Goal: Task Accomplishment & Management: Manage account settings

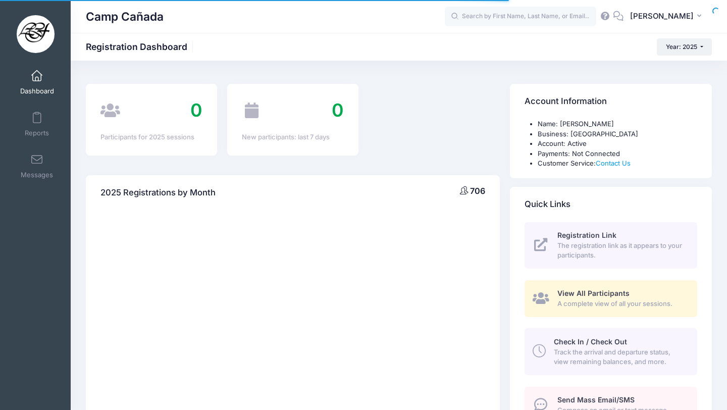
select select
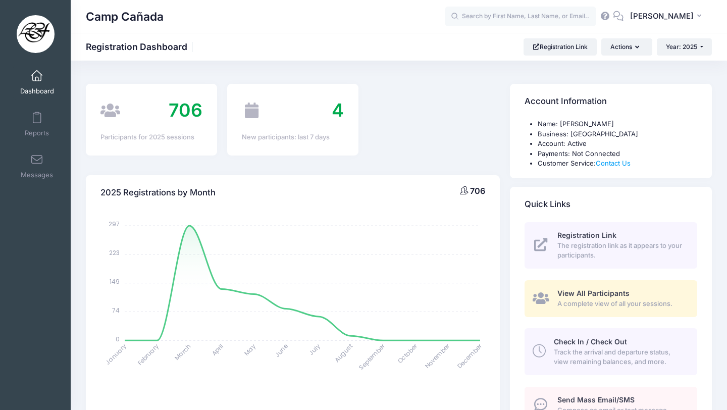
click at [619, 336] on link "Check In / Check Out Track the arrival and departure status, view remaining bal…" at bounding box center [610, 351] width 173 height 46
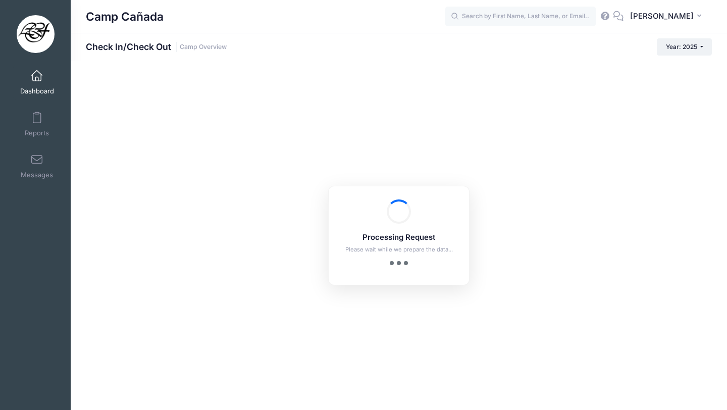
checkbox input "true"
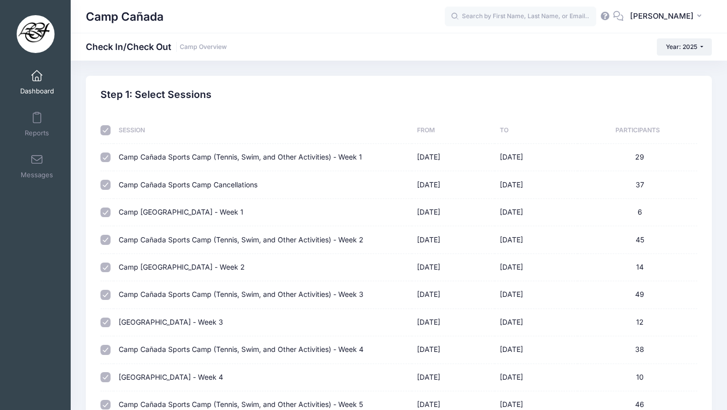
click at [32, 82] on link "Dashboard" at bounding box center [37, 82] width 48 height 35
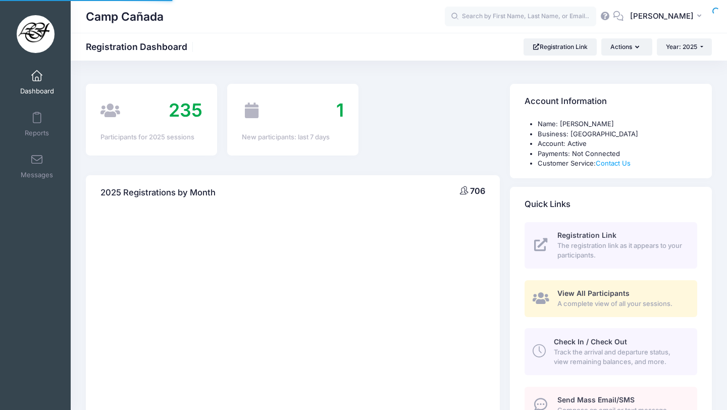
select select
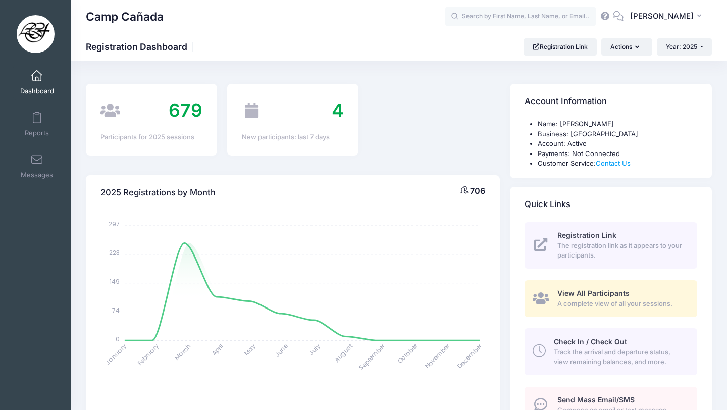
click at [591, 356] on span "Track the arrival and departure status, view remaining balances, and more." at bounding box center [619, 357] width 132 height 20
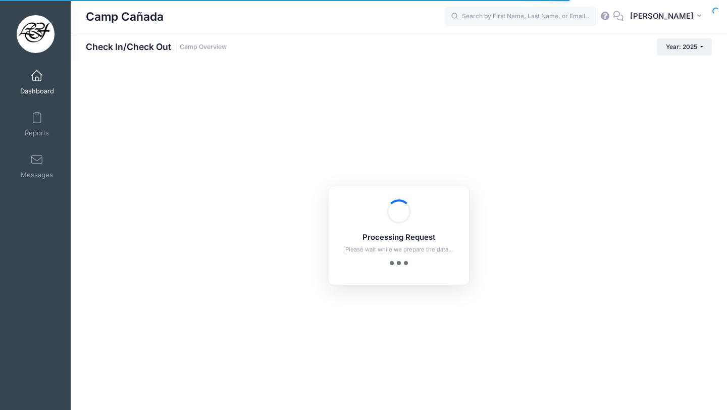
checkbox input "true"
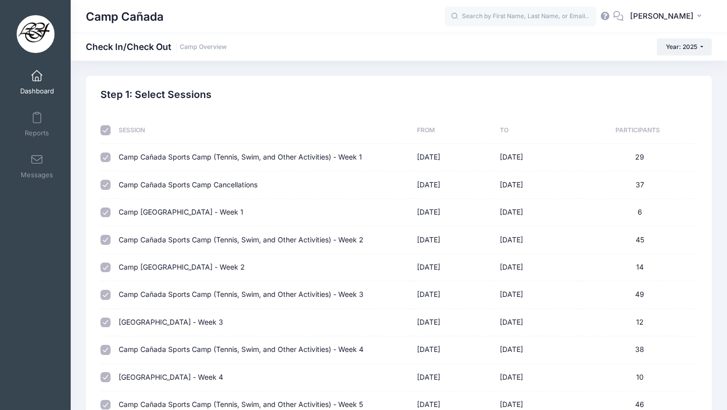
click at [27, 76] on link "Dashboard" at bounding box center [37, 82] width 48 height 35
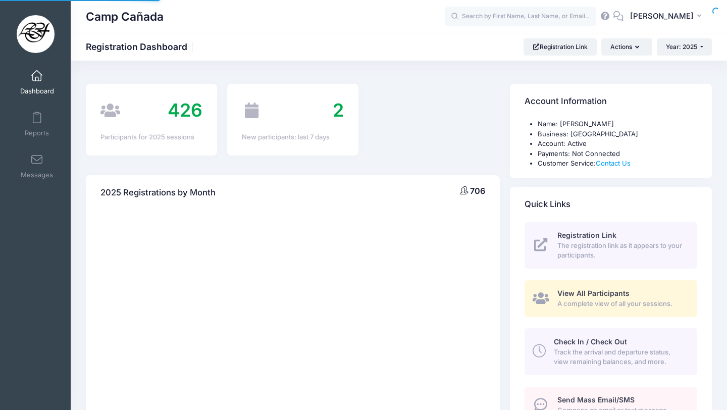
select select
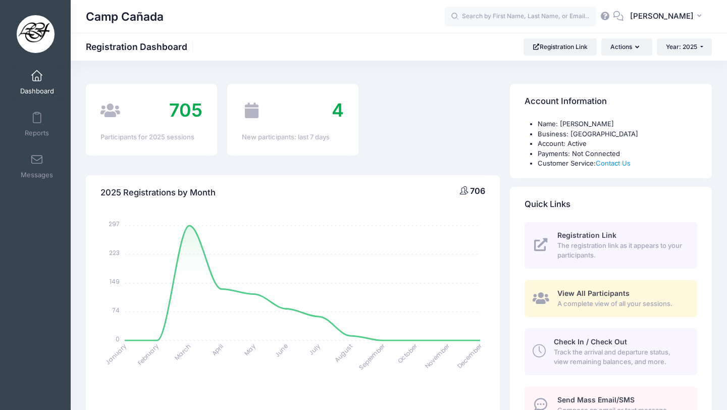
click at [588, 352] on span "Track the arrival and departure status, view remaining balances, and more." at bounding box center [619, 357] width 132 height 20
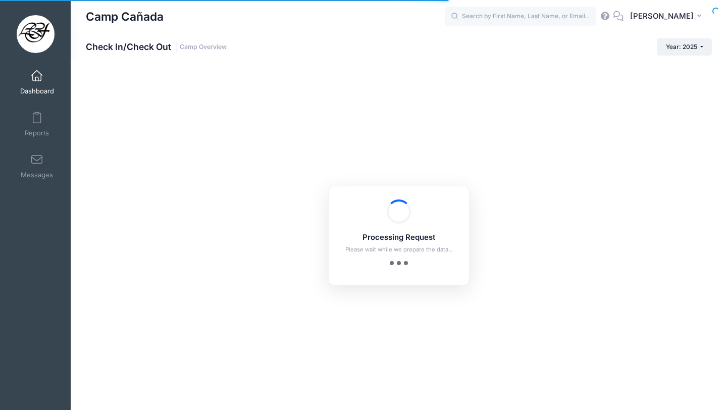
checkbox input "true"
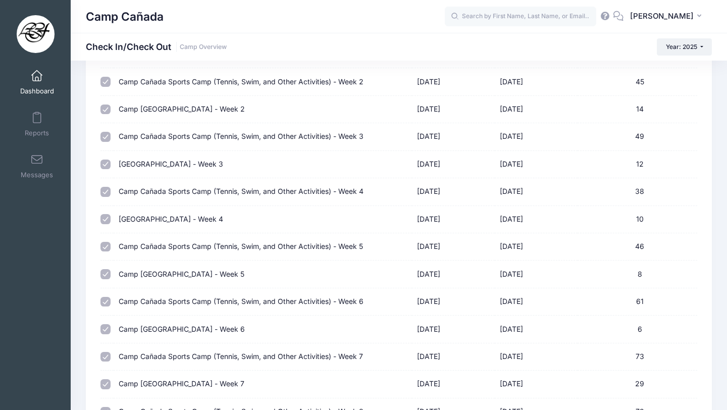
scroll to position [412, 0]
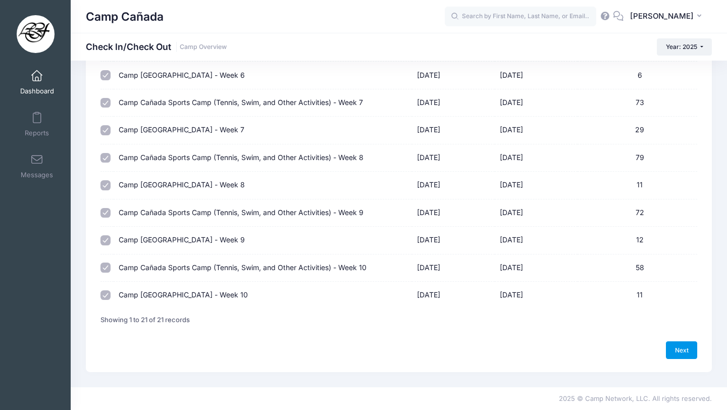
click at [675, 352] on link "Next" at bounding box center [680, 349] width 31 height 17
select select "10"
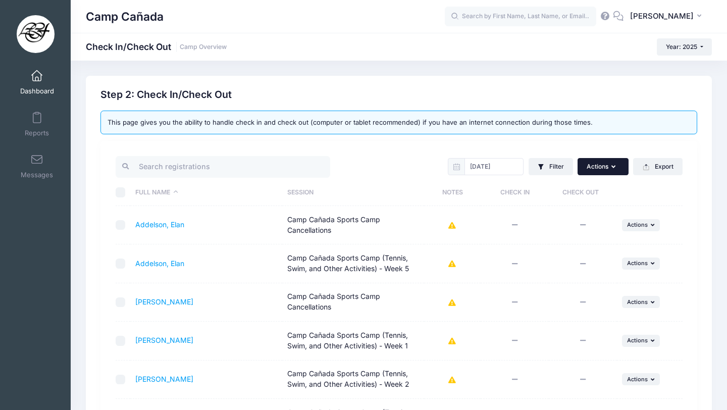
click at [602, 162] on button "Actions" at bounding box center [602, 166] width 50 height 17
click at [672, 146] on div "08/13/2025 Filter Filter Options Check In/Out Status: Not Checked In Checked In…" at bounding box center [398, 388] width 596 height 494
click at [562, 160] on button "Filter" at bounding box center [550, 166] width 44 height 17
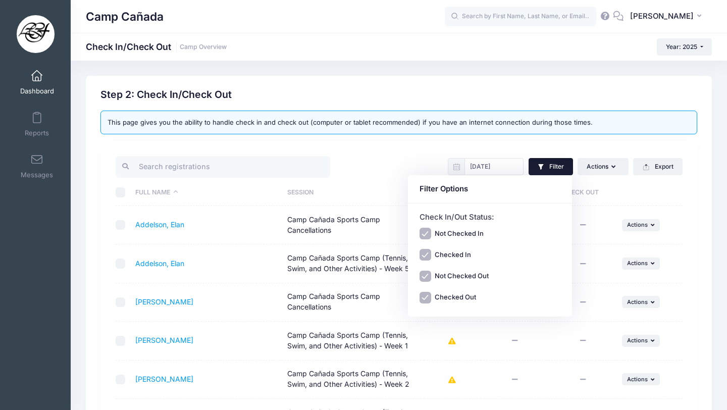
click at [454, 296] on label "Checked Out" at bounding box center [454, 298] width 41 height 10
click at [431, 296] on input "Checked Out" at bounding box center [425, 298] width 12 height 12
click at [454, 296] on label "Checked Out" at bounding box center [454, 298] width 41 height 10
click at [431, 296] on input "Checked Out" at bounding box center [425, 298] width 12 height 12
checkbox input "true"
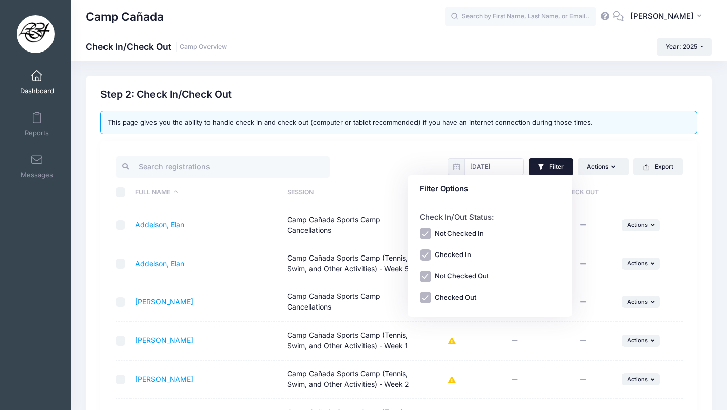
click at [385, 162] on div at bounding box center [254, 166] width 288 height 25
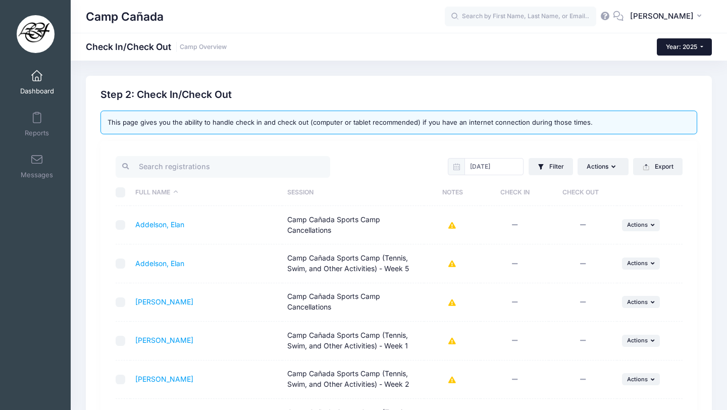
click at [665, 43] on span "Year: 2025" at bounding box center [680, 47] width 31 height 8
click at [561, 57] on div "Camp Cañada Check In/Check Out Camp Overview Year: 2025 Year: 2025 Year: 2024 Y…" at bounding box center [399, 47] width 656 height 28
click at [594, 177] on div "08/13/2025 Filter Filter Options Check In/Out Status: Not Checked In Checked In…" at bounding box center [543, 166] width 288 height 25
click at [595, 170] on button "Actions" at bounding box center [602, 166] width 50 height 17
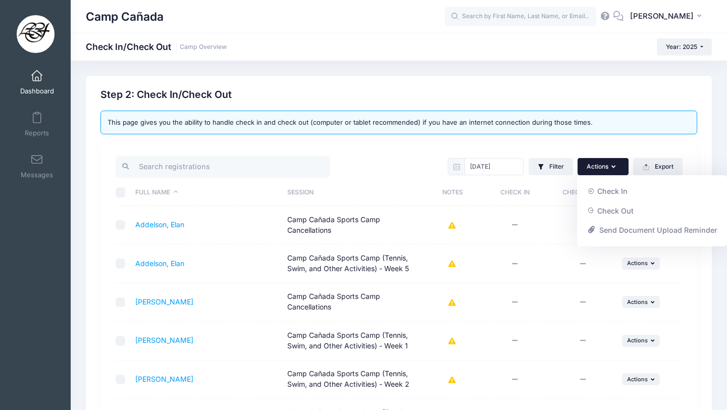
click at [578, 127] on div "This page gives you the ability to handle check in and check out (computer or t…" at bounding box center [398, 122] width 596 height 24
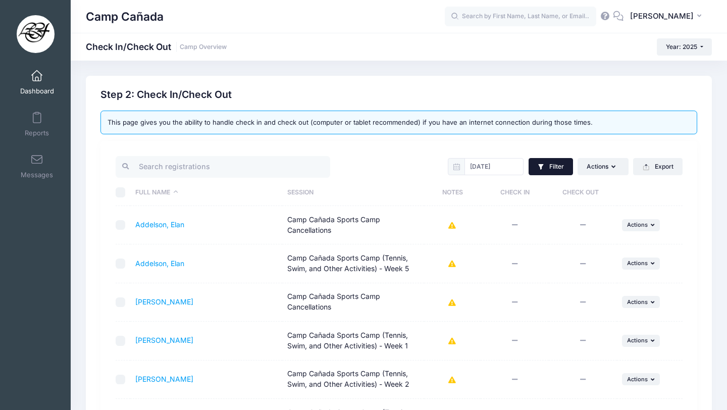
click at [542, 170] on icon "button" at bounding box center [541, 167] width 8 height 8
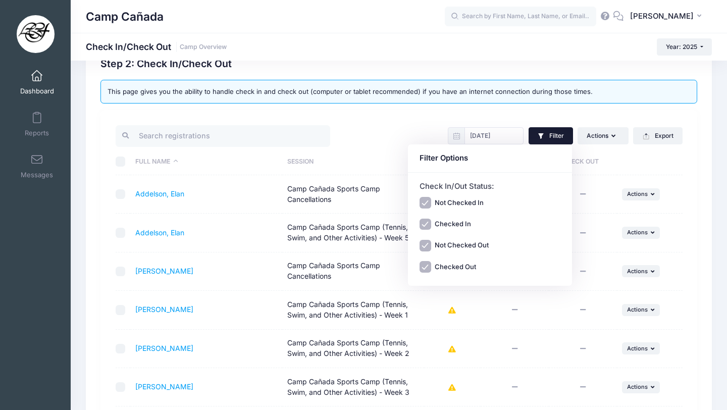
scroll to position [30, 0]
click at [499, 137] on input "08/13/2025" at bounding box center [493, 136] width 59 height 17
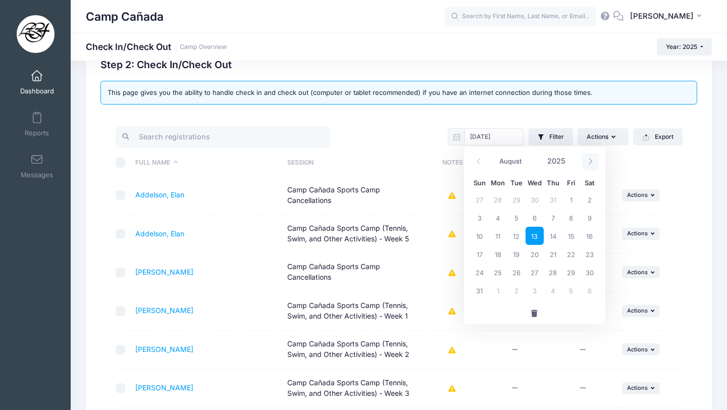
click at [589, 161] on icon at bounding box center [590, 161] width 7 height 7
select select "8"
click at [353, 90] on div "This page gives you the ability to handle check in and check out (computer or t…" at bounding box center [398, 93] width 596 height 24
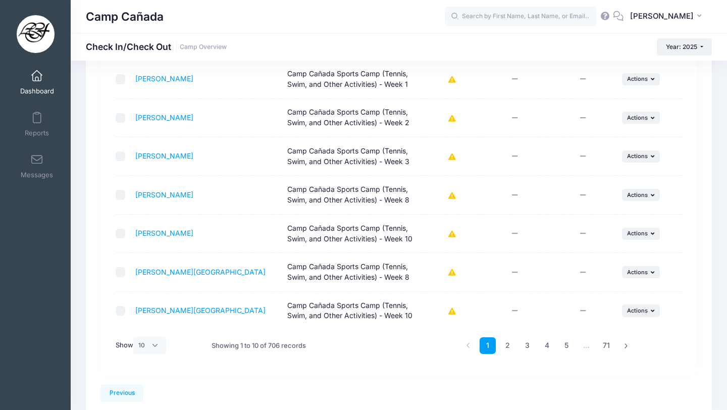
scroll to position [304, 0]
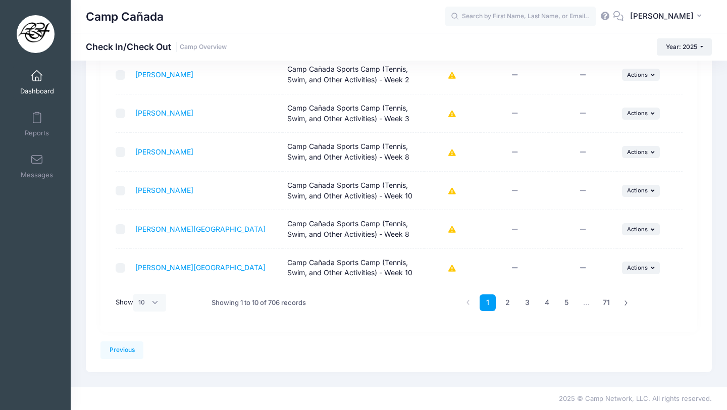
click at [267, 301] on div "Showing 1 to 10 of 706 records" at bounding box center [258, 302] width 94 height 23
click at [122, 352] on link "Previous" at bounding box center [121, 349] width 43 height 17
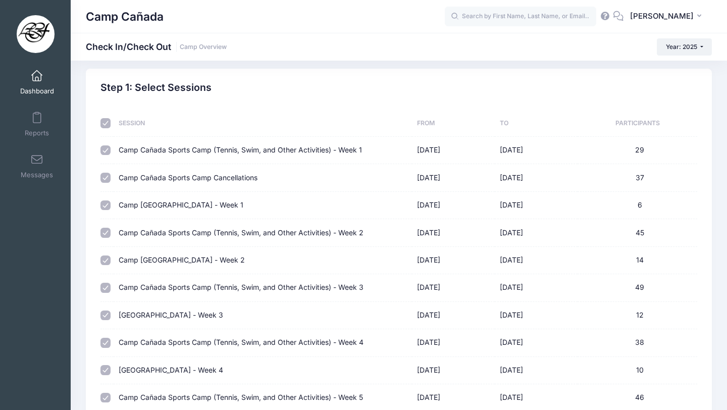
scroll to position [0, 0]
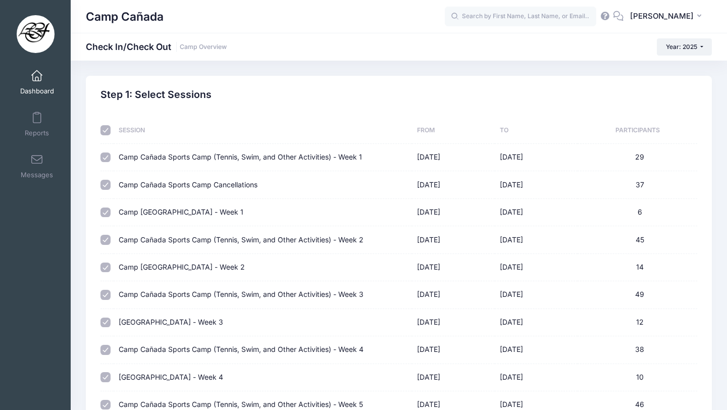
click at [105, 157] on input "checkbox" at bounding box center [105, 157] width 10 height 10
checkbox input "false"
click at [106, 177] on td at bounding box center [106, 184] width 13 height 27
click at [106, 181] on input "checkbox" at bounding box center [105, 185] width 10 height 10
checkbox input "false"
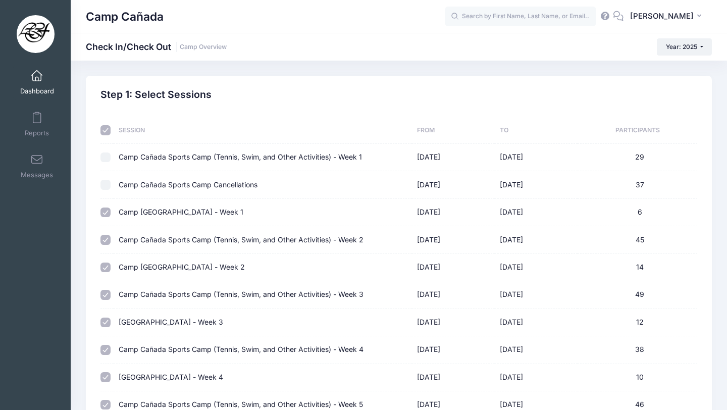
click at [106, 211] on input "checkbox" at bounding box center [105, 212] width 10 height 10
checkbox input "false"
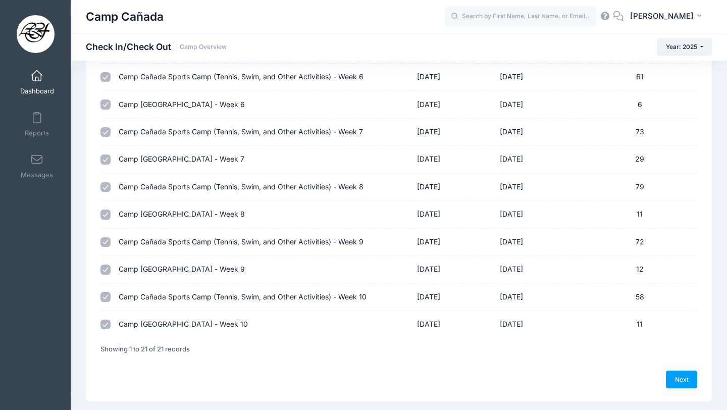
scroll to position [412, 0]
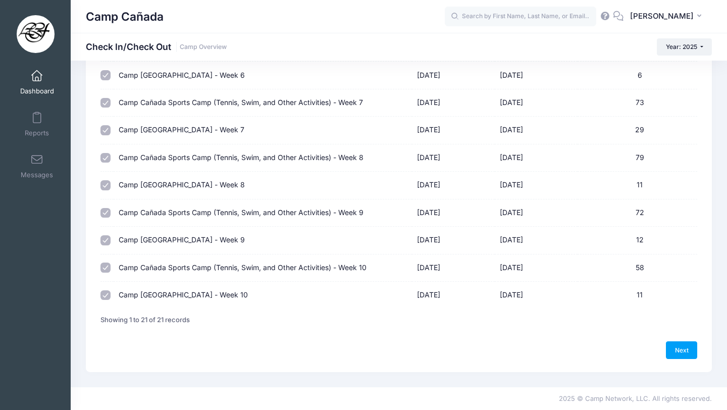
click at [107, 268] on input "checkbox" at bounding box center [105, 267] width 10 height 10
checkbox input "false"
click at [107, 241] on input "checkbox" at bounding box center [105, 240] width 10 height 10
checkbox input "false"
click at [104, 263] on input "checkbox" at bounding box center [105, 267] width 10 height 10
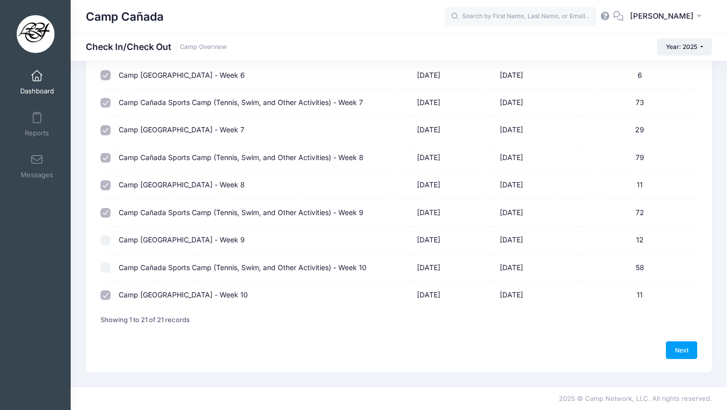
checkbox input "true"
click at [102, 243] on input "checkbox" at bounding box center [105, 240] width 10 height 10
click at [104, 238] on input "checkbox" at bounding box center [105, 240] width 10 height 10
checkbox input "false"
click at [104, 223] on td at bounding box center [106, 212] width 13 height 27
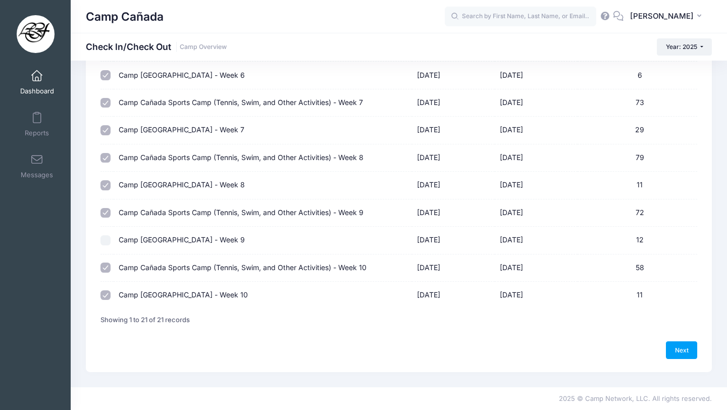
click at [104, 214] on input "checkbox" at bounding box center [105, 213] width 10 height 10
checkbox input "false"
click at [102, 185] on input "checkbox" at bounding box center [105, 185] width 10 height 10
checkbox input "false"
click at [104, 153] on input "checkbox" at bounding box center [105, 158] width 10 height 10
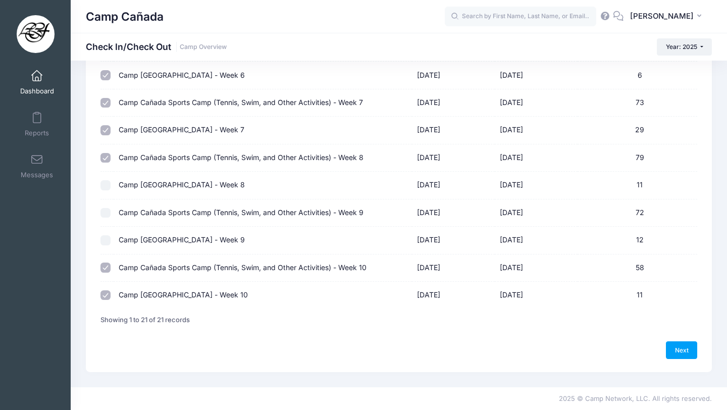
checkbox input "false"
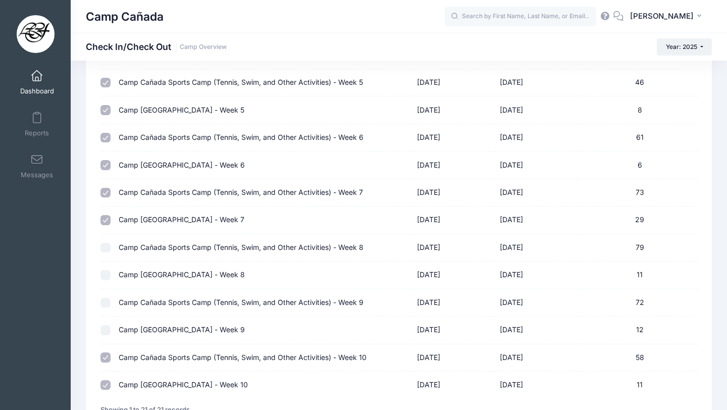
scroll to position [314, 0]
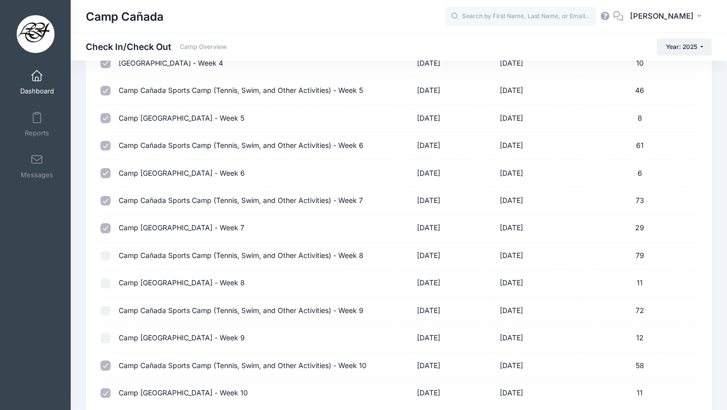
click at [103, 227] on input "checkbox" at bounding box center [105, 228] width 10 height 10
checkbox input "false"
click at [103, 206] on td at bounding box center [106, 200] width 13 height 27
click at [103, 200] on input "checkbox" at bounding box center [105, 201] width 10 height 10
checkbox input "false"
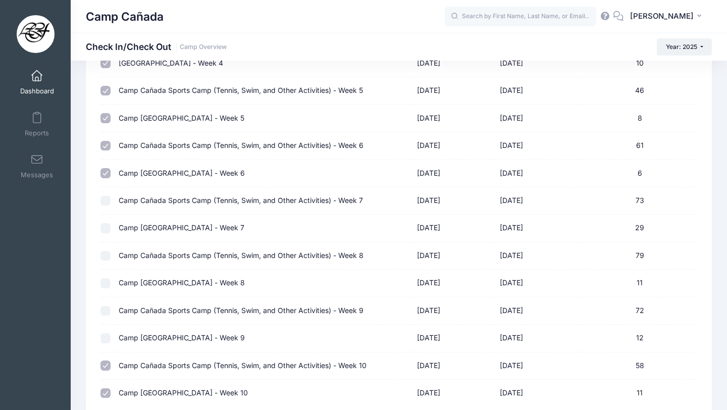
click at [103, 168] on td at bounding box center [106, 172] width 13 height 27
click at [104, 149] on input "checkbox" at bounding box center [105, 146] width 10 height 10
checkbox input "false"
click at [105, 172] on input "checkbox" at bounding box center [105, 173] width 10 height 10
checkbox input "false"
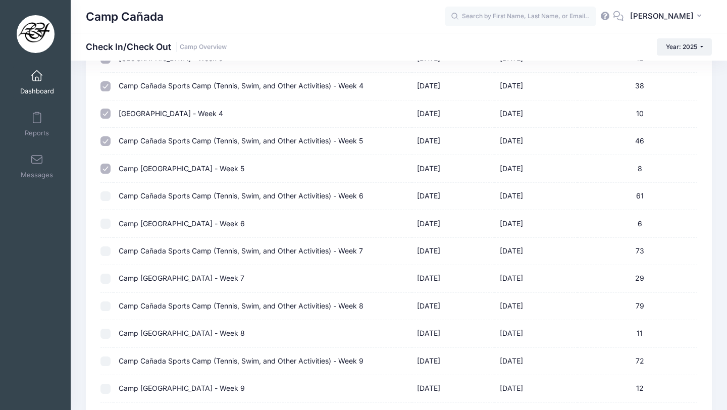
scroll to position [262, 0]
click at [105, 172] on input "checkbox" at bounding box center [105, 169] width 10 height 10
checkbox input "false"
click at [105, 144] on input "checkbox" at bounding box center [105, 142] width 10 height 10
checkbox input "false"
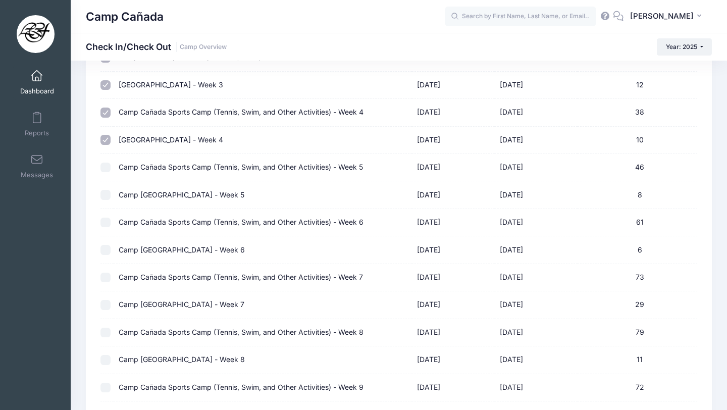
scroll to position [239, 0]
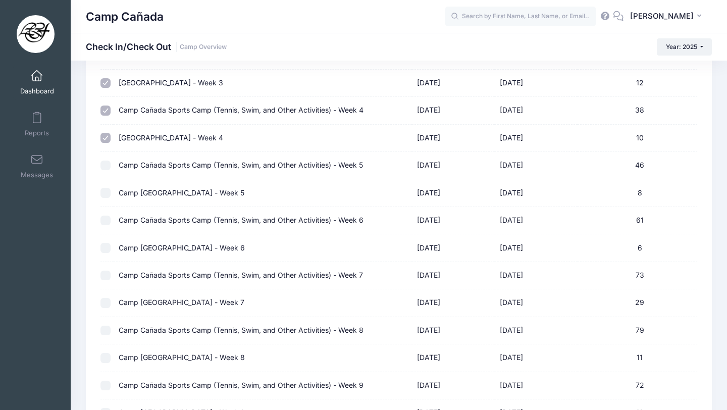
click at [105, 144] on td at bounding box center [106, 138] width 13 height 27
click at [106, 107] on input "checkbox" at bounding box center [105, 110] width 10 height 10
checkbox input "false"
click at [106, 131] on td at bounding box center [106, 138] width 13 height 27
click at [106, 133] on input "checkbox" at bounding box center [105, 138] width 10 height 10
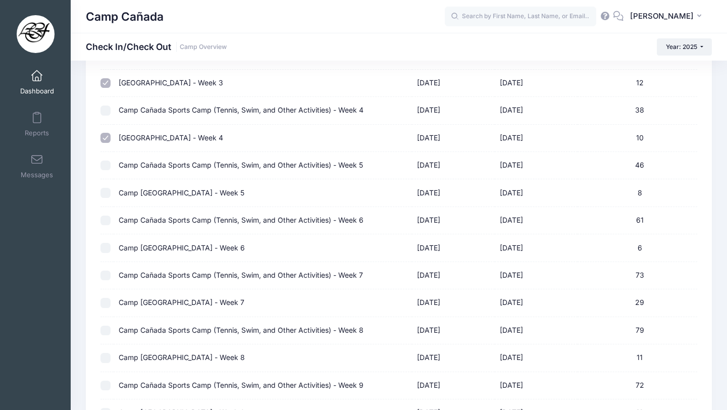
checkbox input "false"
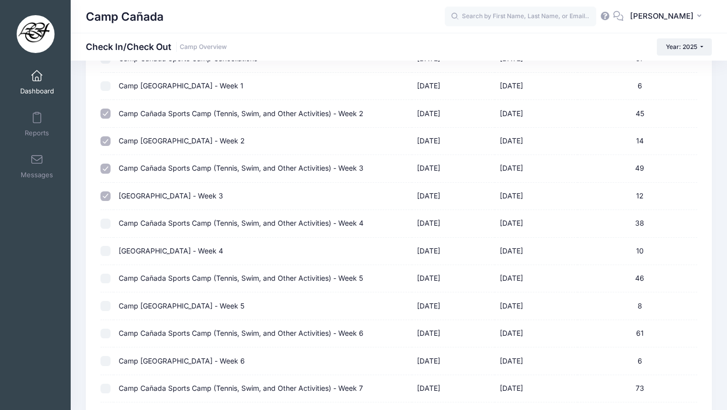
scroll to position [107, 0]
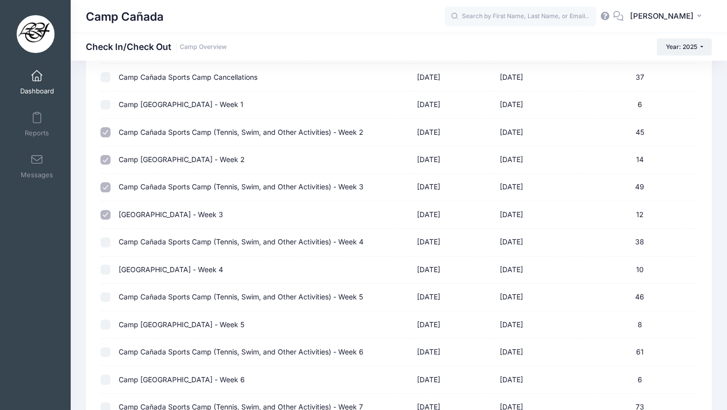
click at [106, 133] on input "checkbox" at bounding box center [105, 132] width 10 height 10
checkbox input "false"
click at [106, 158] on input "checkbox" at bounding box center [105, 160] width 10 height 10
checkbox input "false"
click at [104, 187] on input "checkbox" at bounding box center [105, 187] width 10 height 10
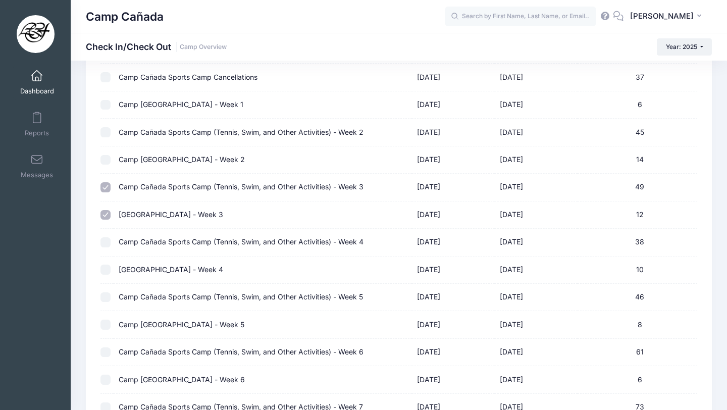
checkbox input "false"
click at [105, 211] on input "checkbox" at bounding box center [105, 215] width 10 height 10
checkbox input "false"
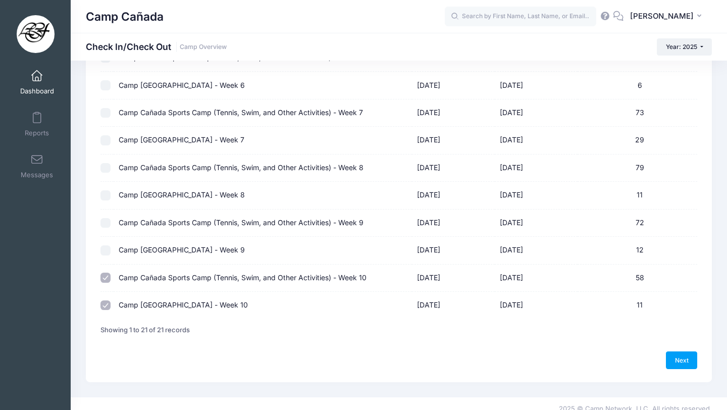
scroll to position [412, 0]
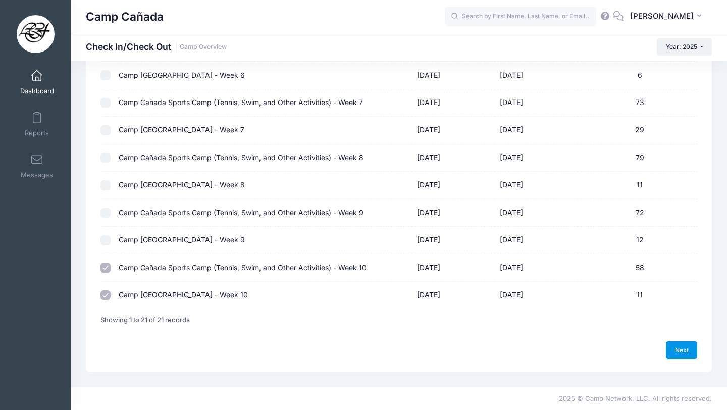
click at [675, 347] on link "Next" at bounding box center [680, 349] width 31 height 17
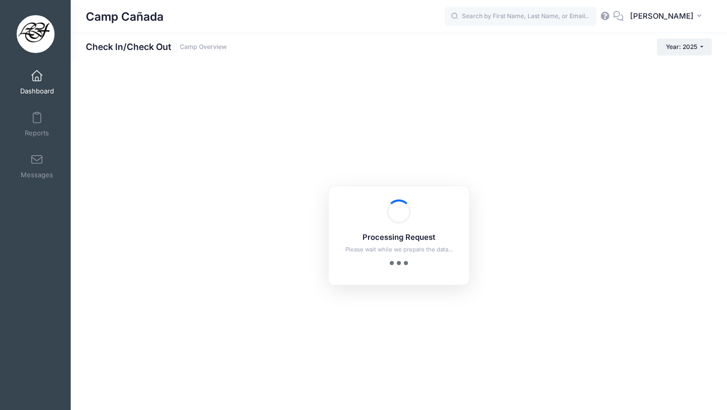
scroll to position [0, 0]
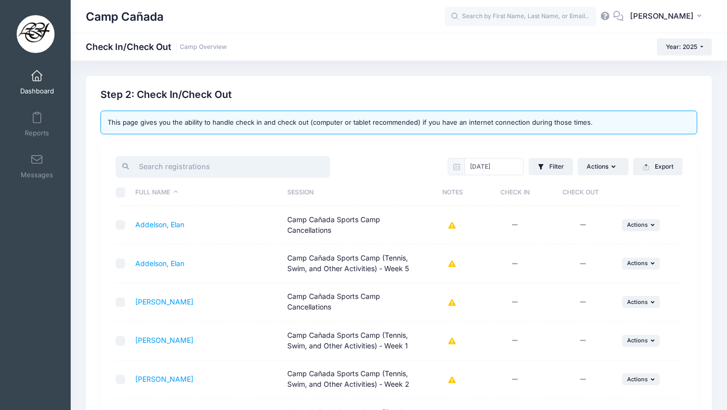
click at [230, 172] on input "search" at bounding box center [223, 167] width 214 height 22
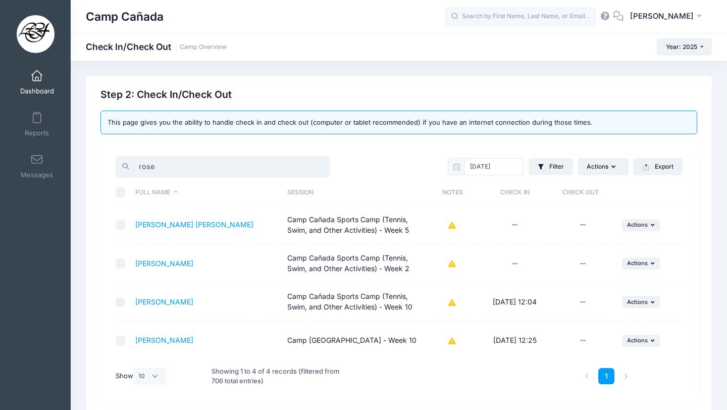
type input "rose"
click at [28, 83] on link "Dashboard" at bounding box center [37, 82] width 48 height 35
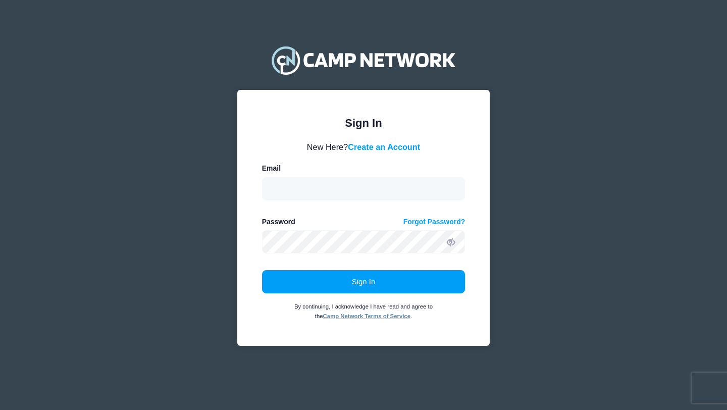
click at [393, 201] on form "New Here? Create an Account Email Password Forgot Password? Sign In By continui…" at bounding box center [363, 231] width 203 height 180
click at [398, 171] on div "Email" at bounding box center [363, 181] width 203 height 37
click at [398, 188] on input "email" at bounding box center [363, 188] width 203 height 23
type input "erika.corrales@lcfcountryclub.com"
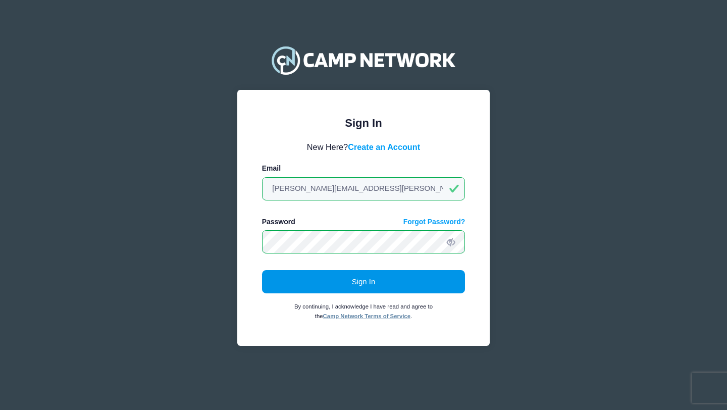
click at [311, 275] on button "Sign In" at bounding box center [363, 281] width 203 height 23
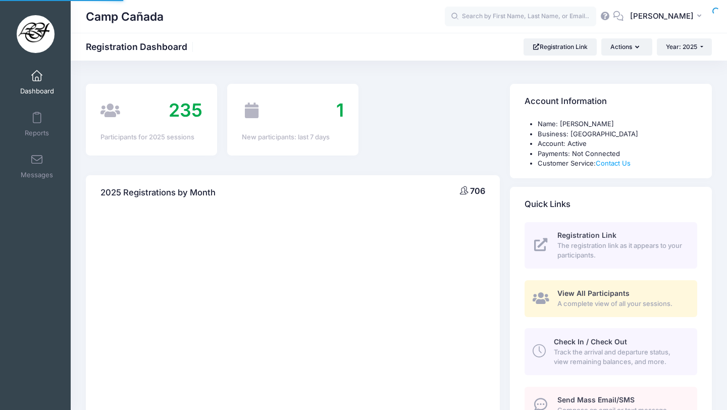
select select
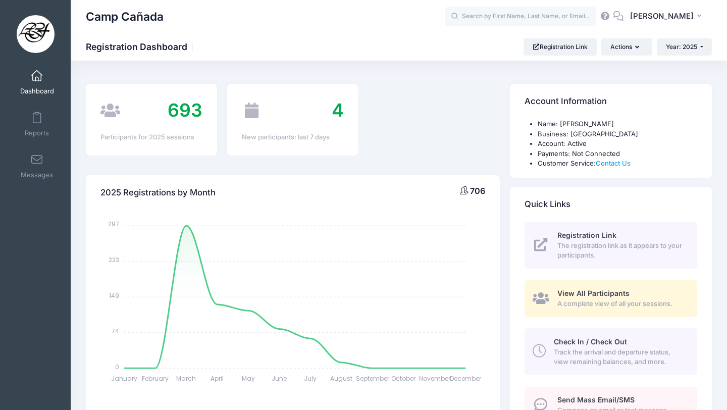
click at [577, 337] on div "Check In / Check Out Track the arrival and departure status, view remaining bal…" at bounding box center [619, 352] width 132 height 30
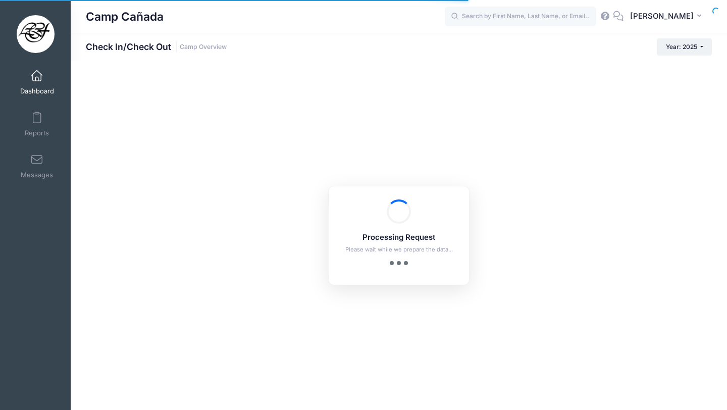
checkbox input "true"
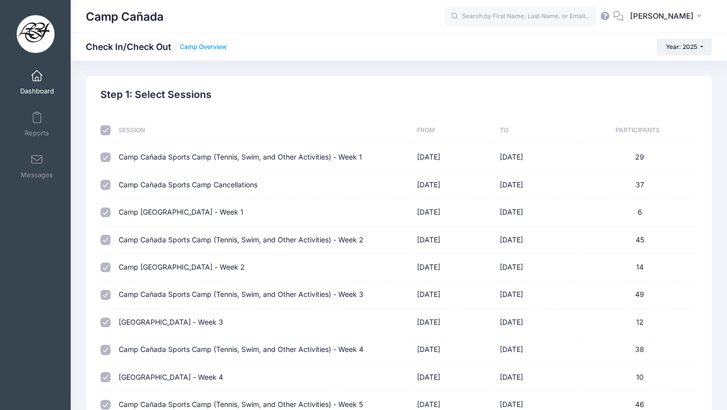
click at [205, 48] on link "Camp Overview" at bounding box center [203, 47] width 47 height 8
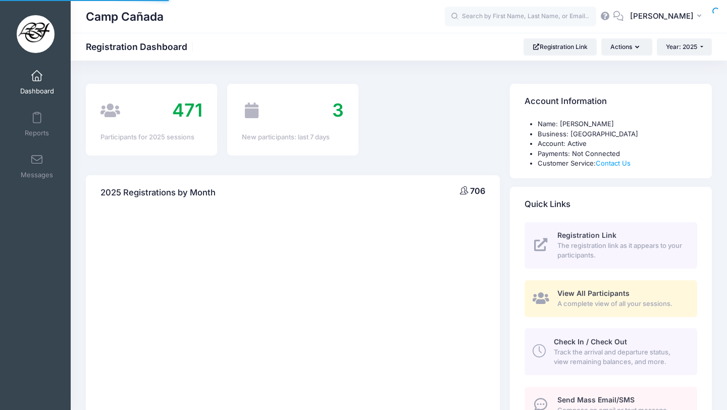
select select
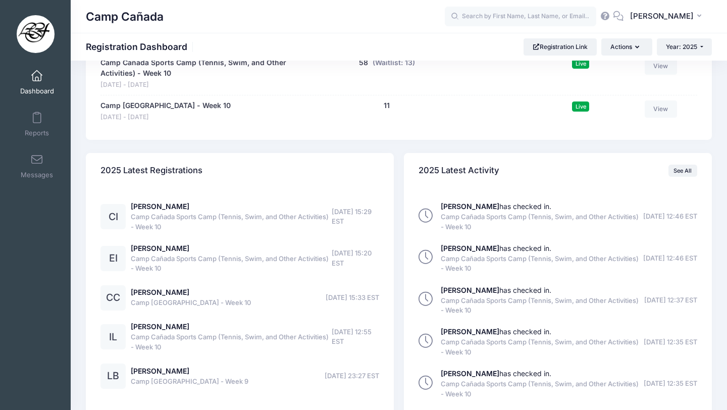
scroll to position [1239, 0]
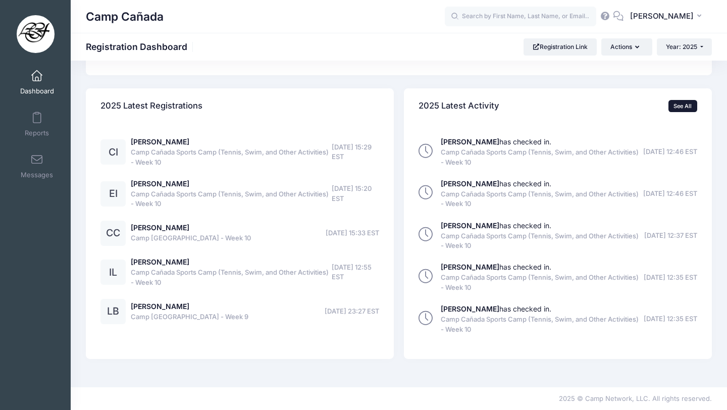
click at [688, 111] on link "See All" at bounding box center [682, 106] width 29 height 12
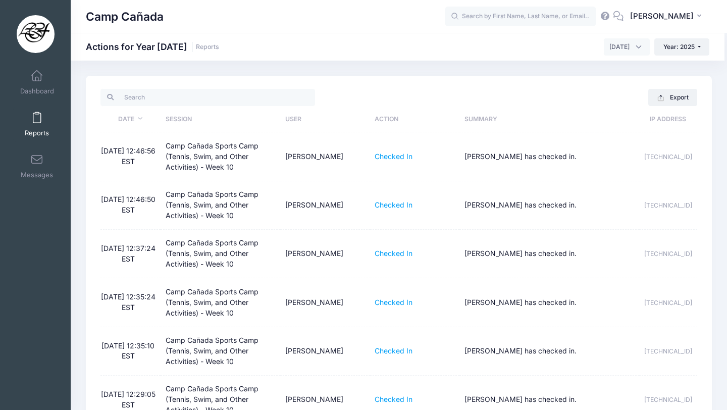
click at [35, 64] on div "Dashboard" at bounding box center [38, 82] width 68 height 42
click at [38, 84] on link "Dashboard" at bounding box center [37, 82] width 48 height 35
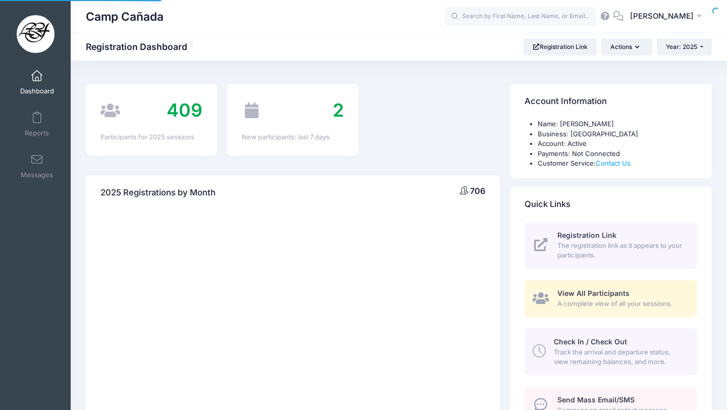
select select
